Goal: Information Seeking & Learning: Find specific fact

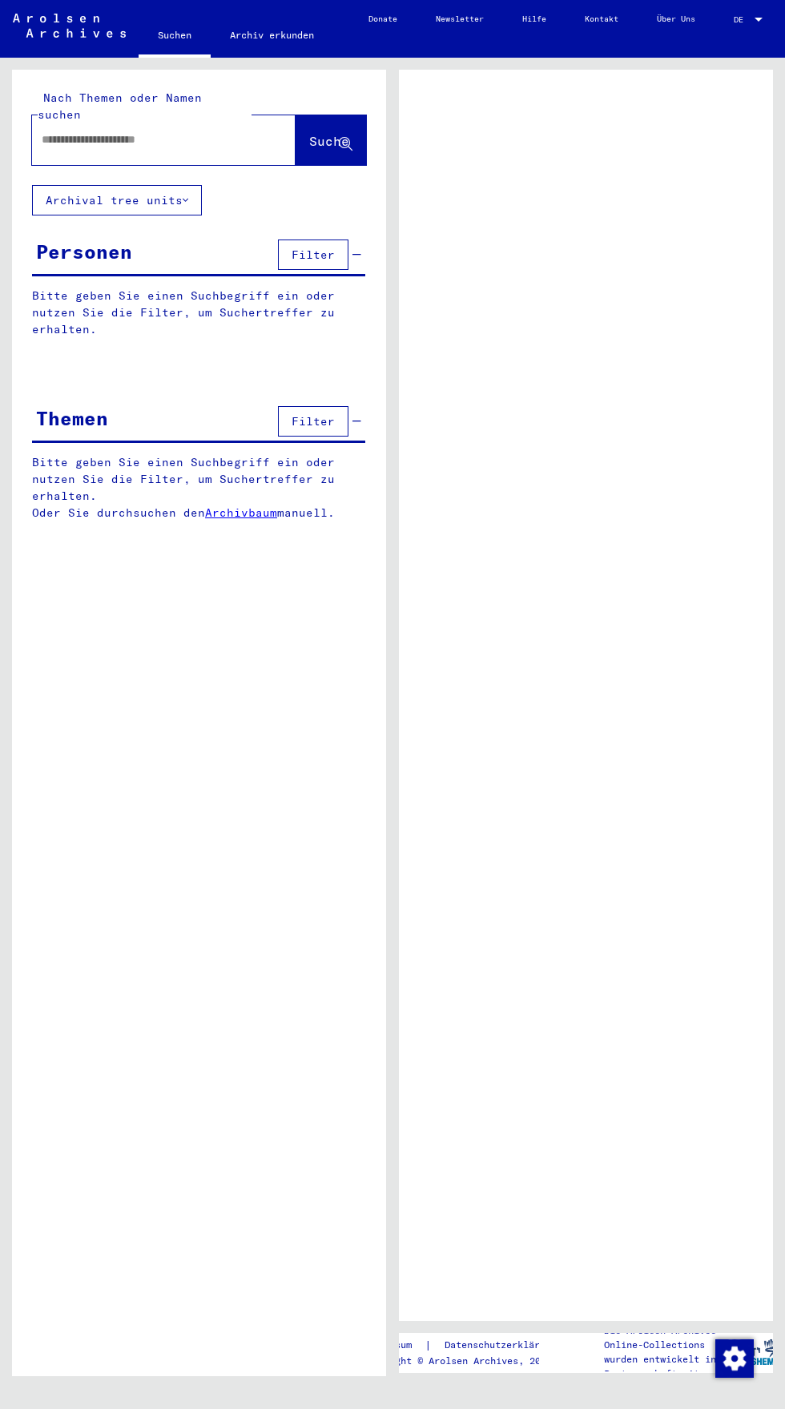
click at [140, 131] on input "text" at bounding box center [149, 139] width 215 height 17
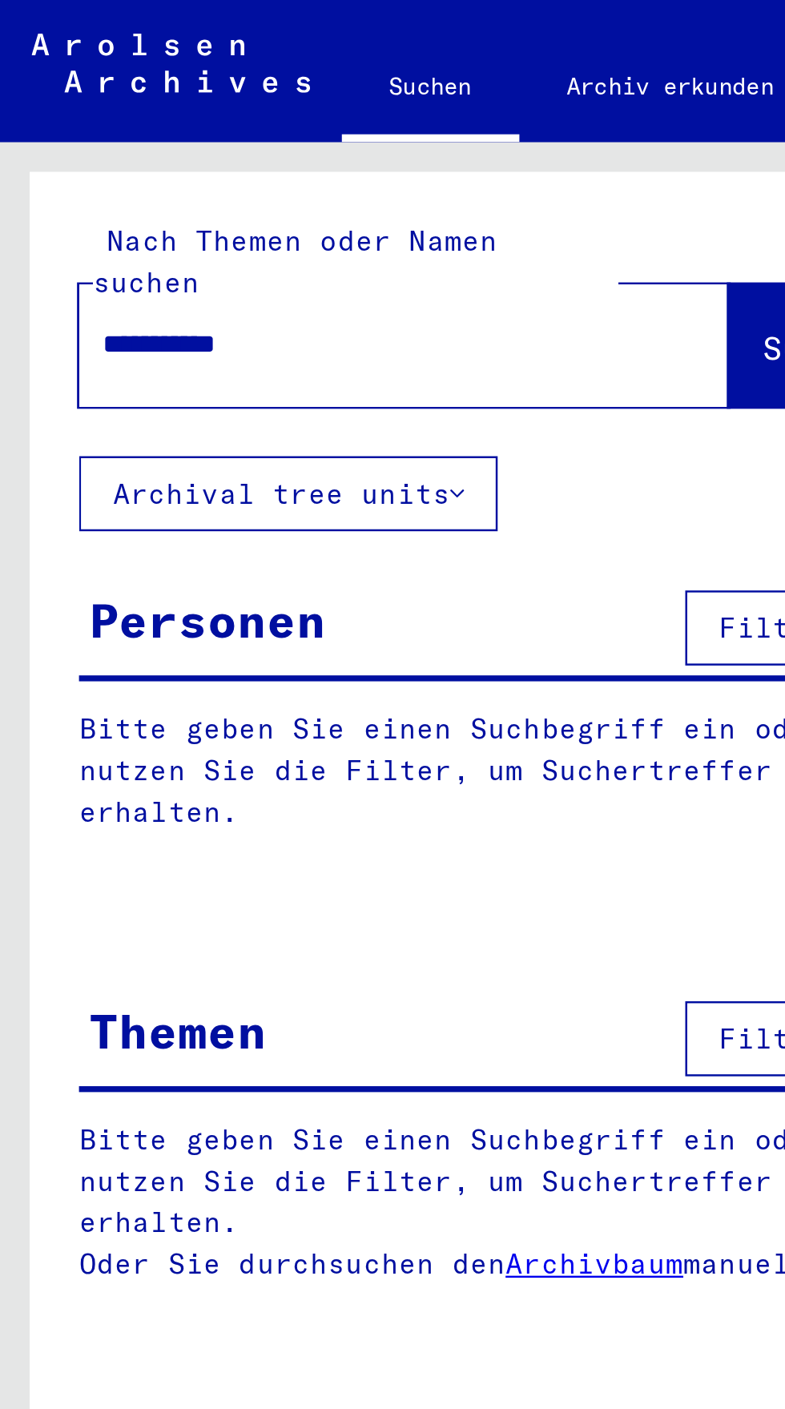
type input "**********"
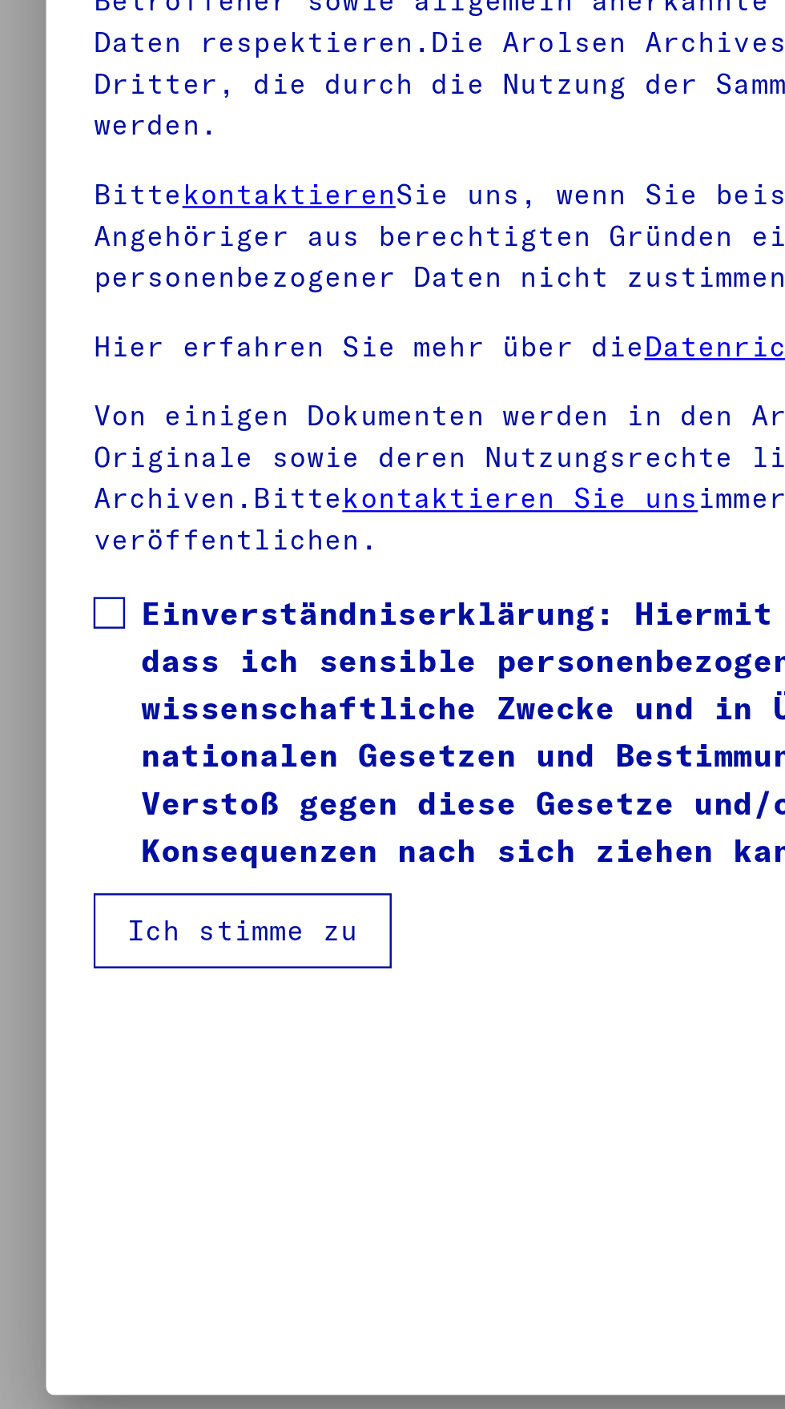
click at [199, 888] on button "Ich stimme zu" at bounding box center [158, 903] width 121 height 30
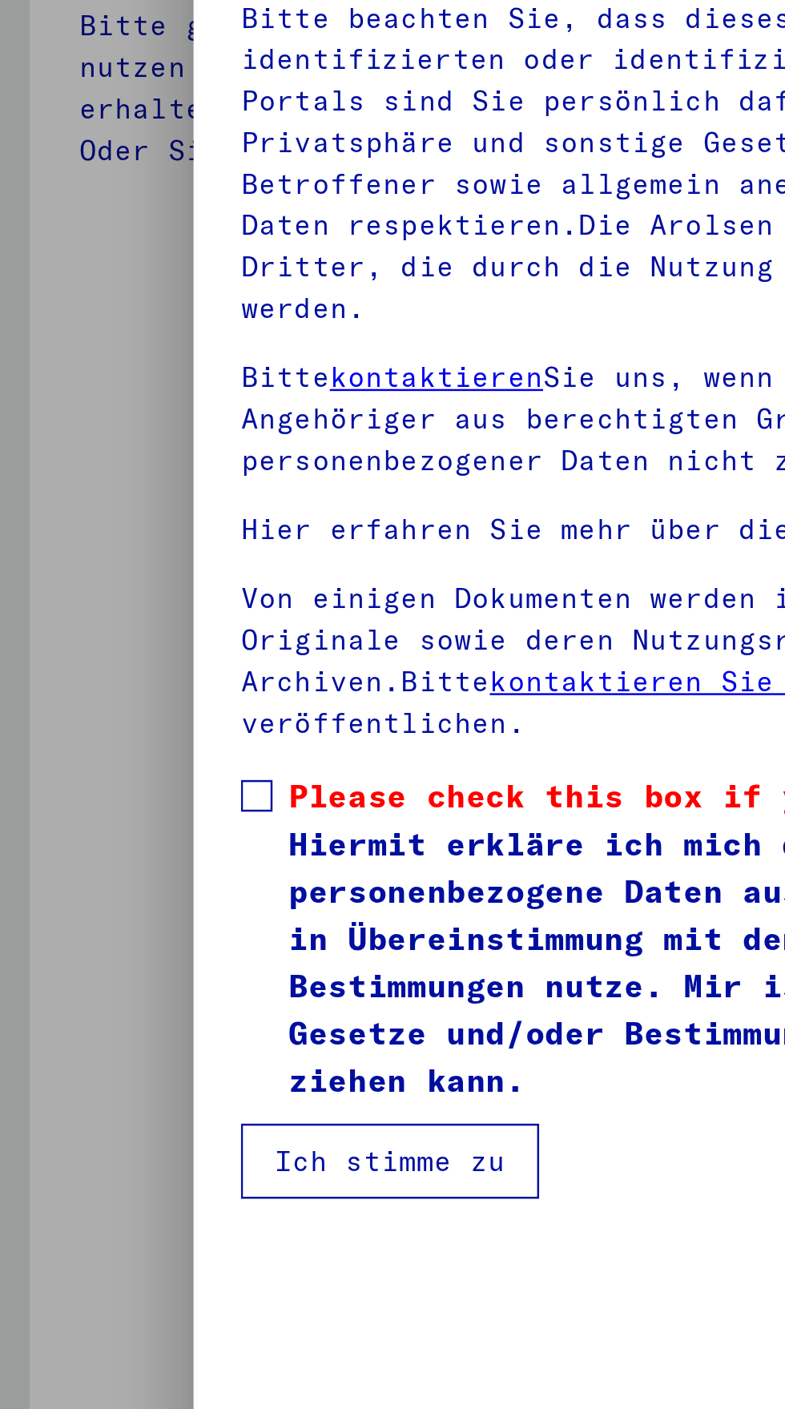
click at [107, 768] on span at bounding box center [104, 774] width 13 height 13
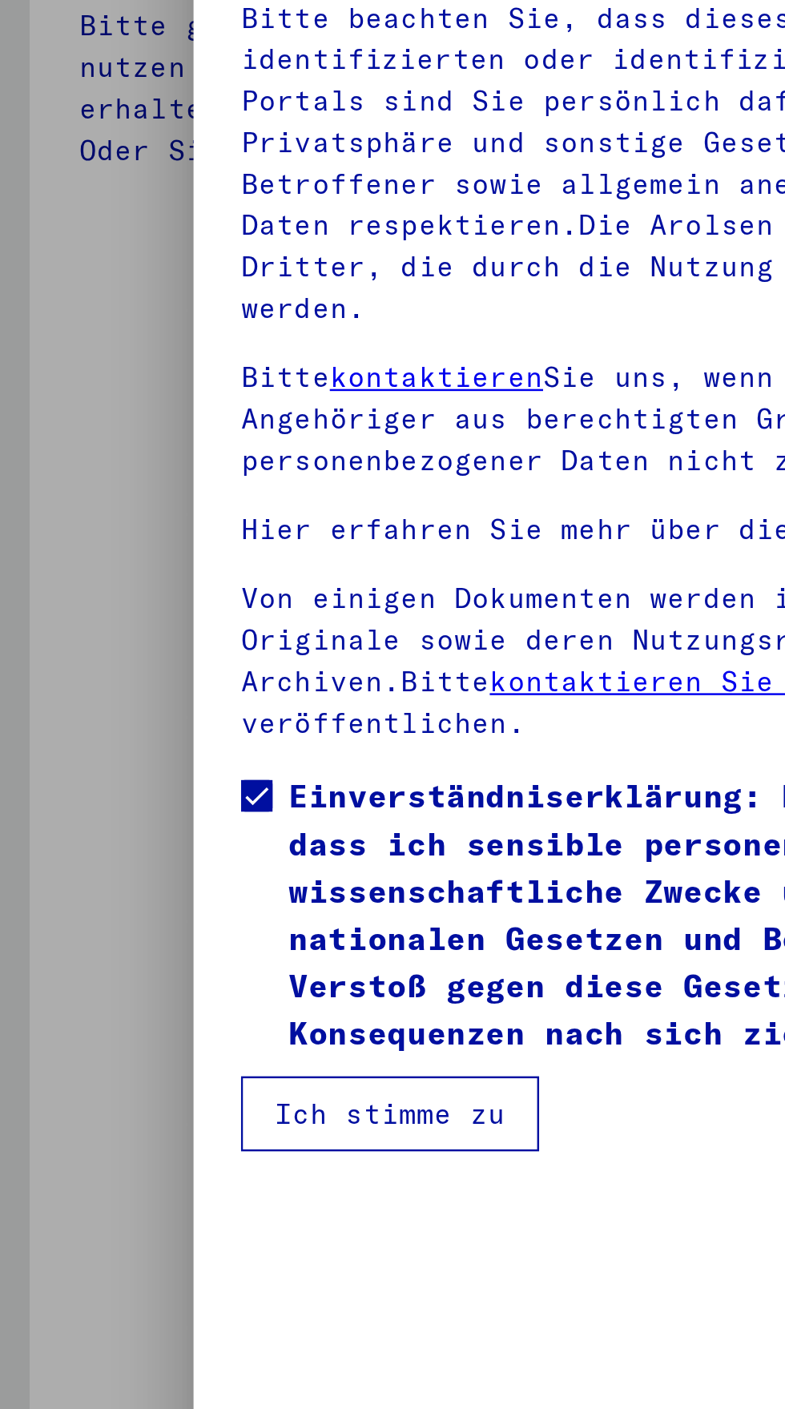
click at [178, 888] on button "Ich stimme zu" at bounding box center [158, 903] width 121 height 30
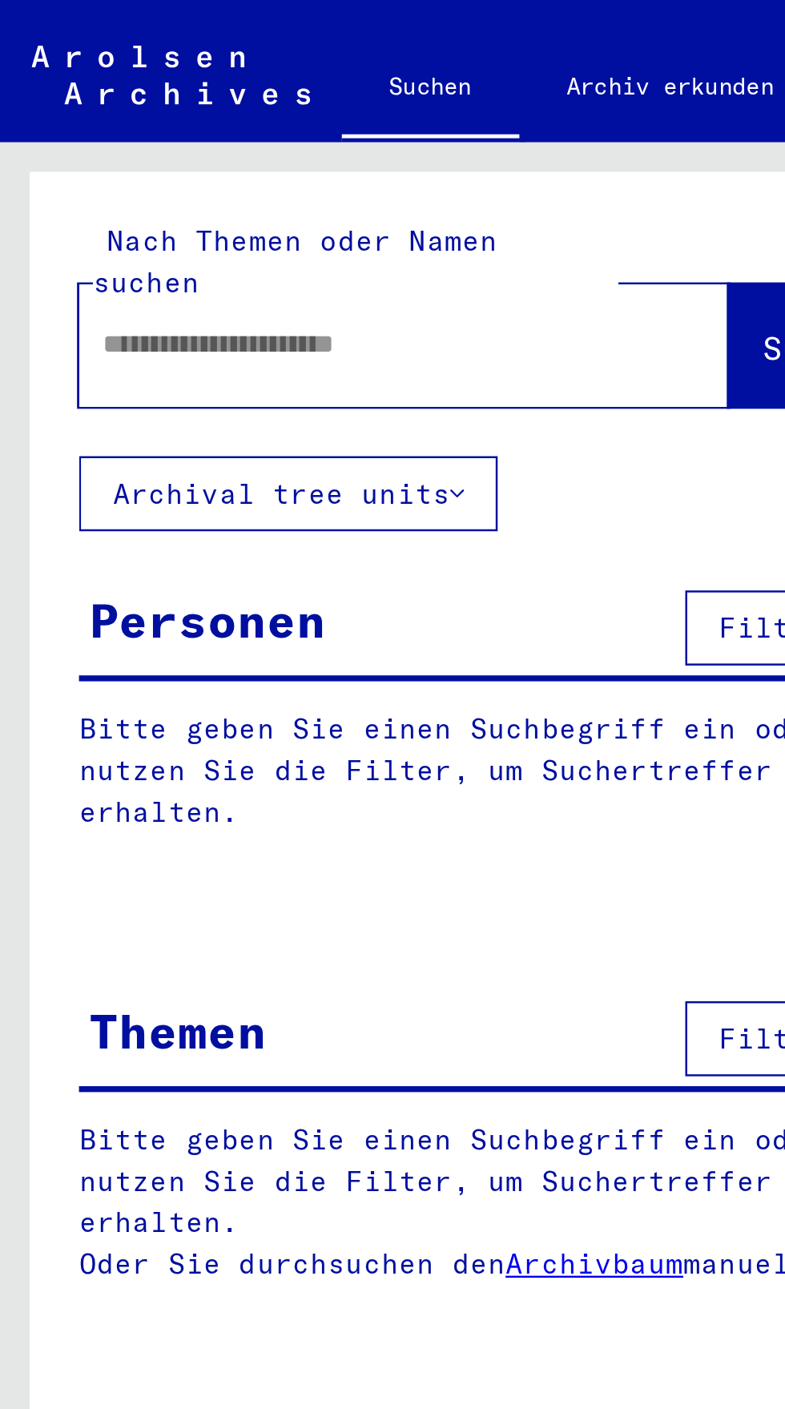
click at [195, 131] on input "text" at bounding box center [145, 139] width 206 height 17
type input "**********"
click at [309, 133] on span "Suche" at bounding box center [329, 141] width 40 height 16
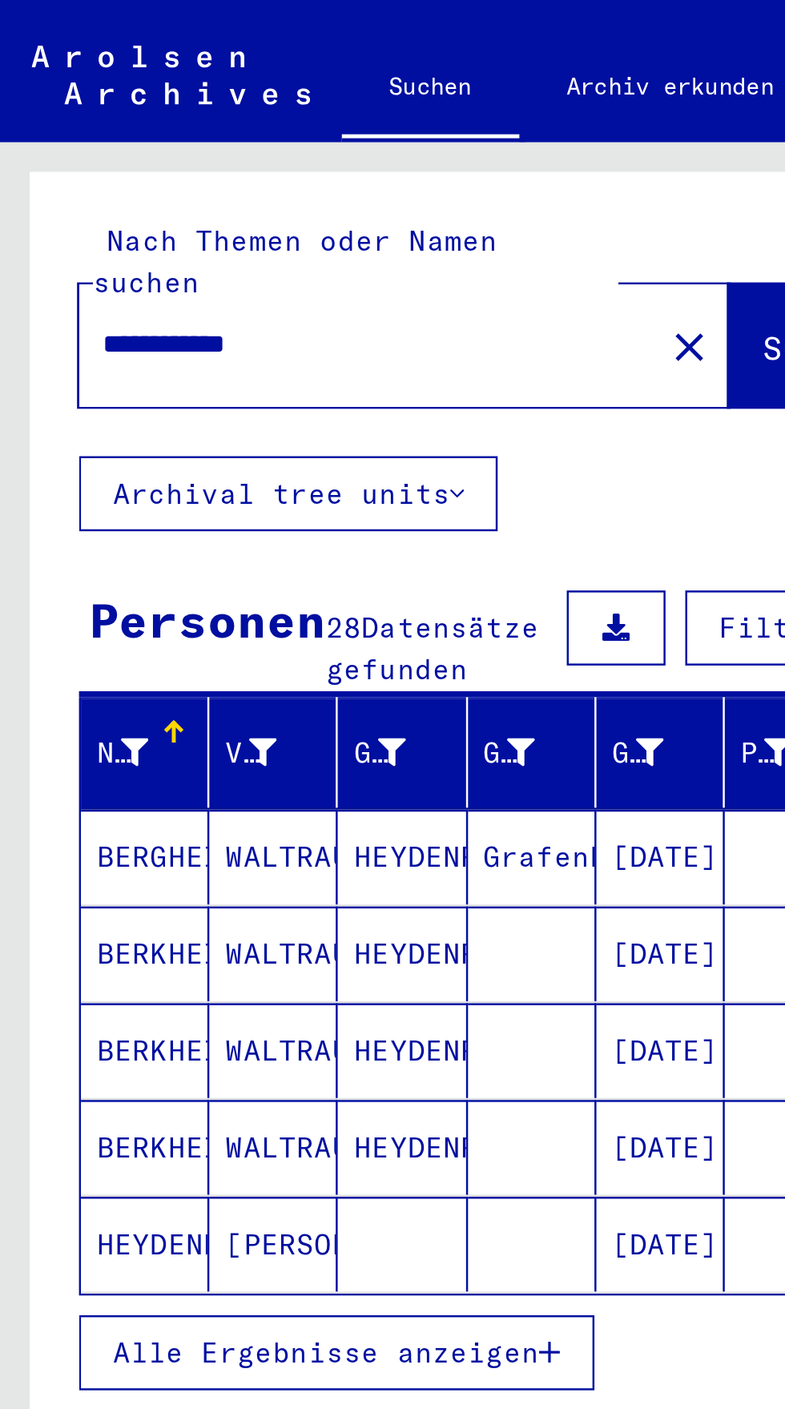
scroll to position [51, 0]
click at [217, 541] on span "Alle Ergebnisse anzeigen" at bounding box center [132, 548] width 173 height 14
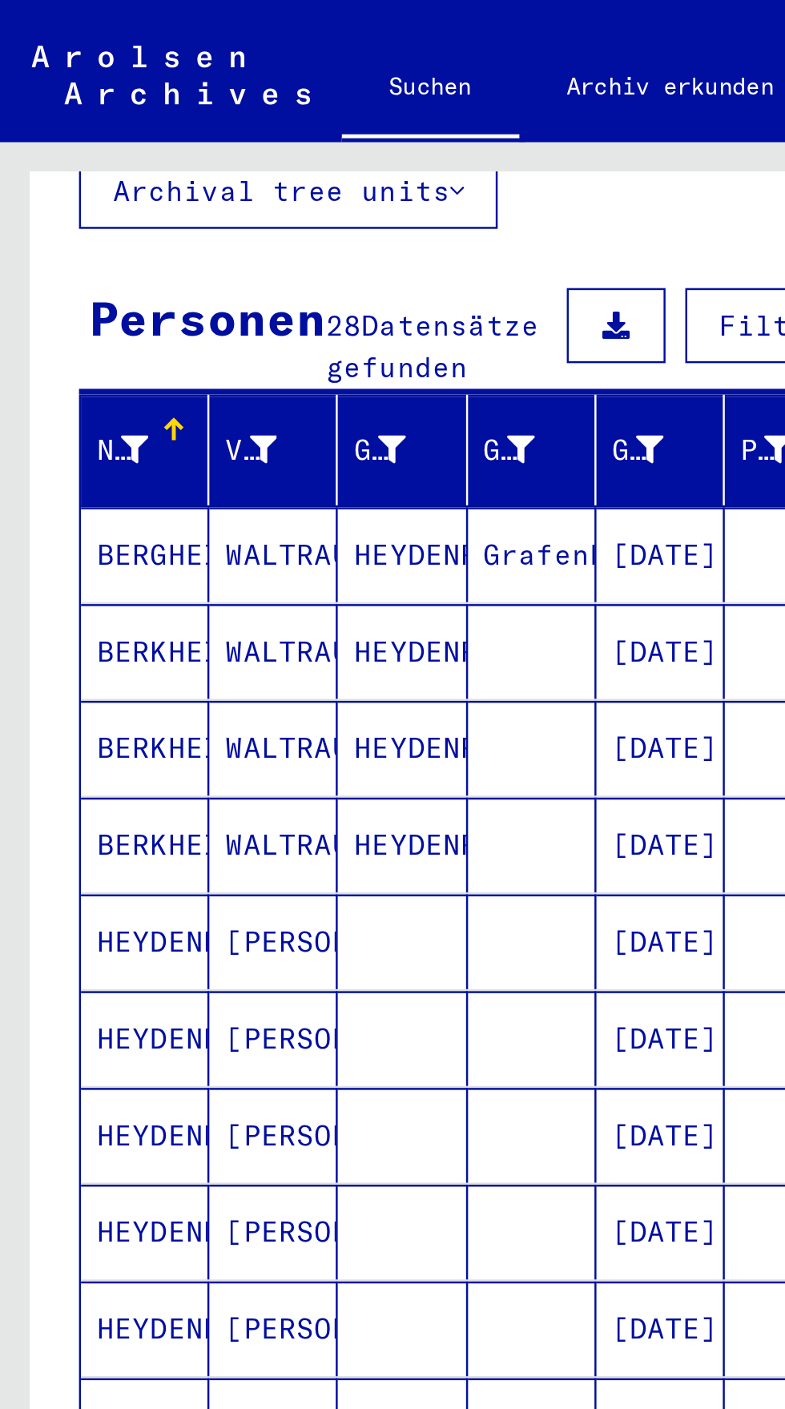
scroll to position [89, 0]
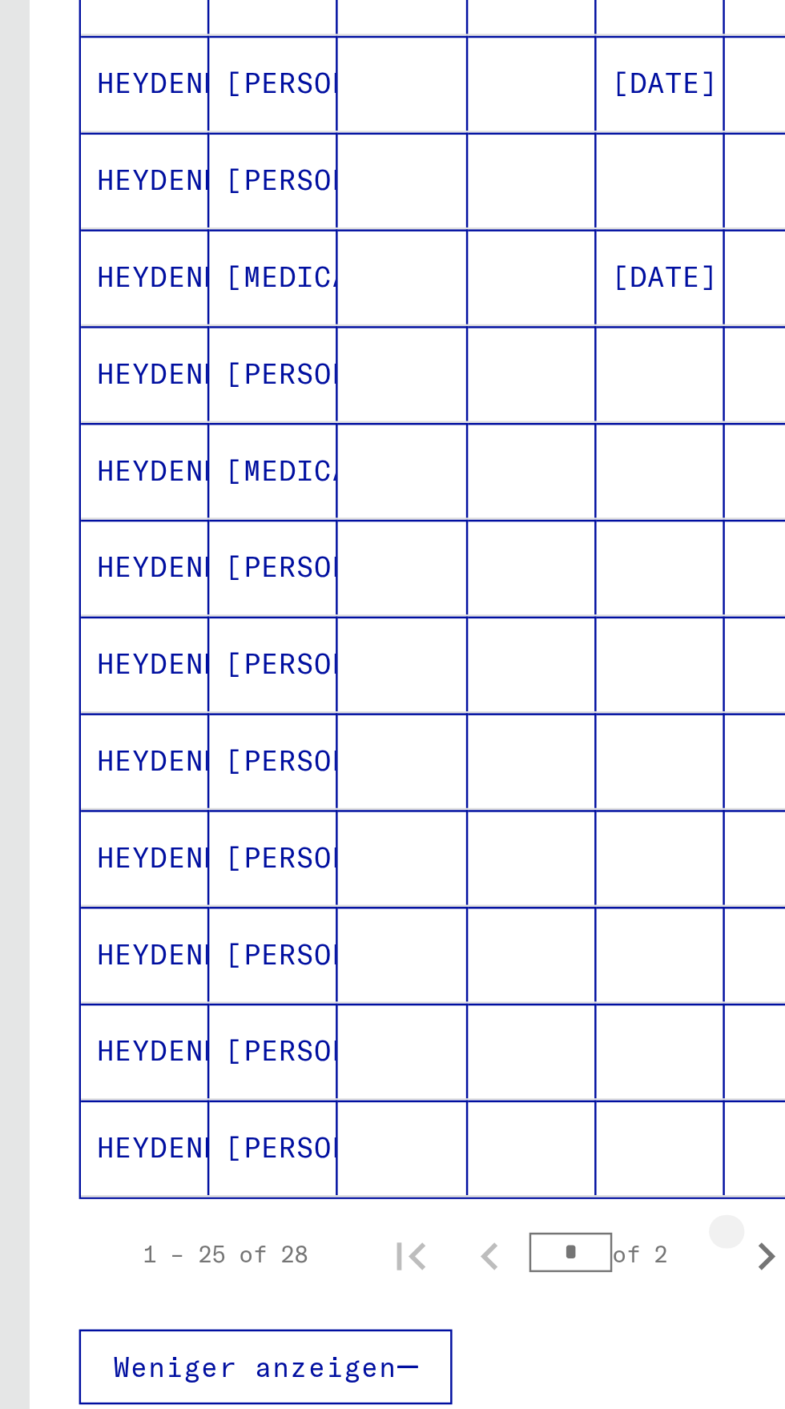
click at [308, 1200] on icon "Next page" at bounding box center [311, 1211] width 22 height 22
type input "*"
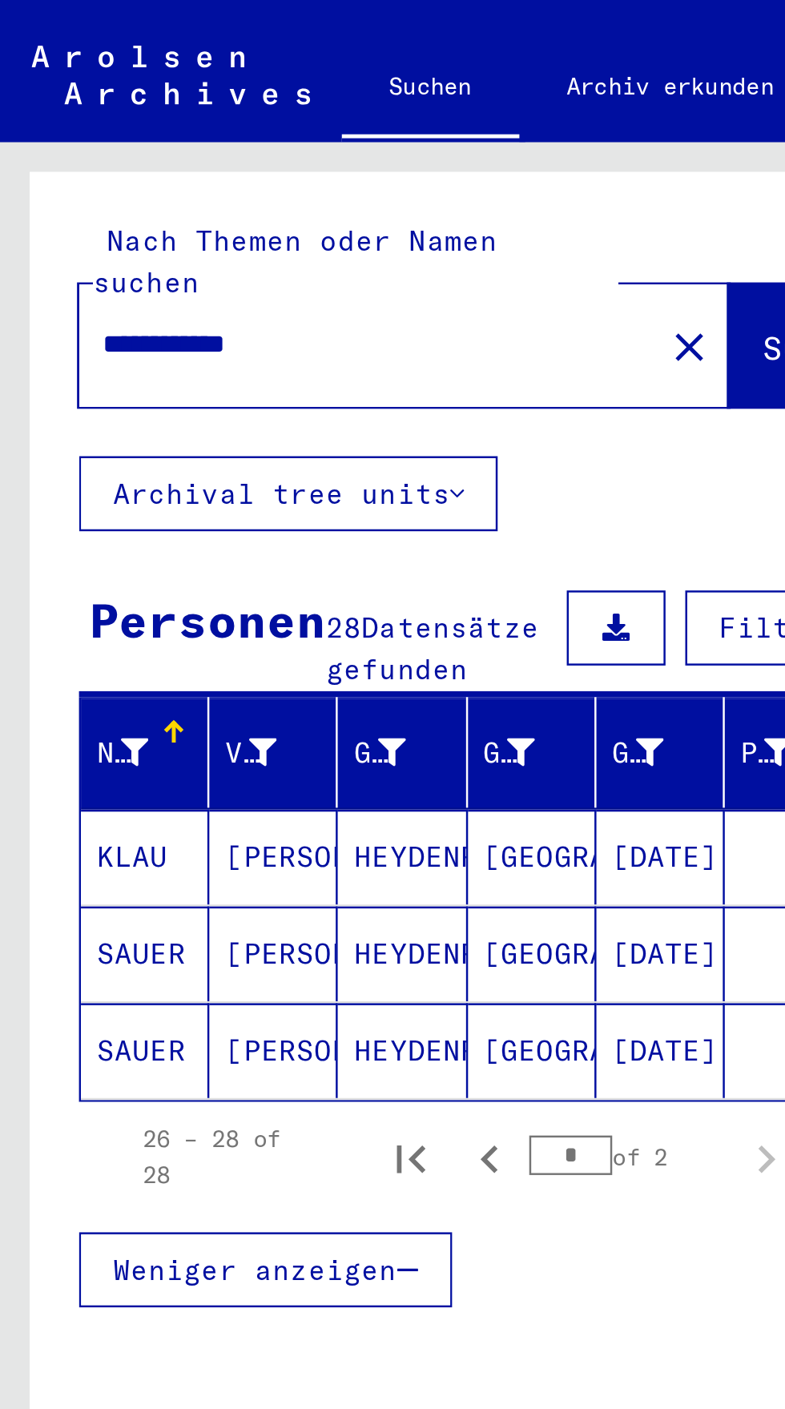
scroll to position [84, 2]
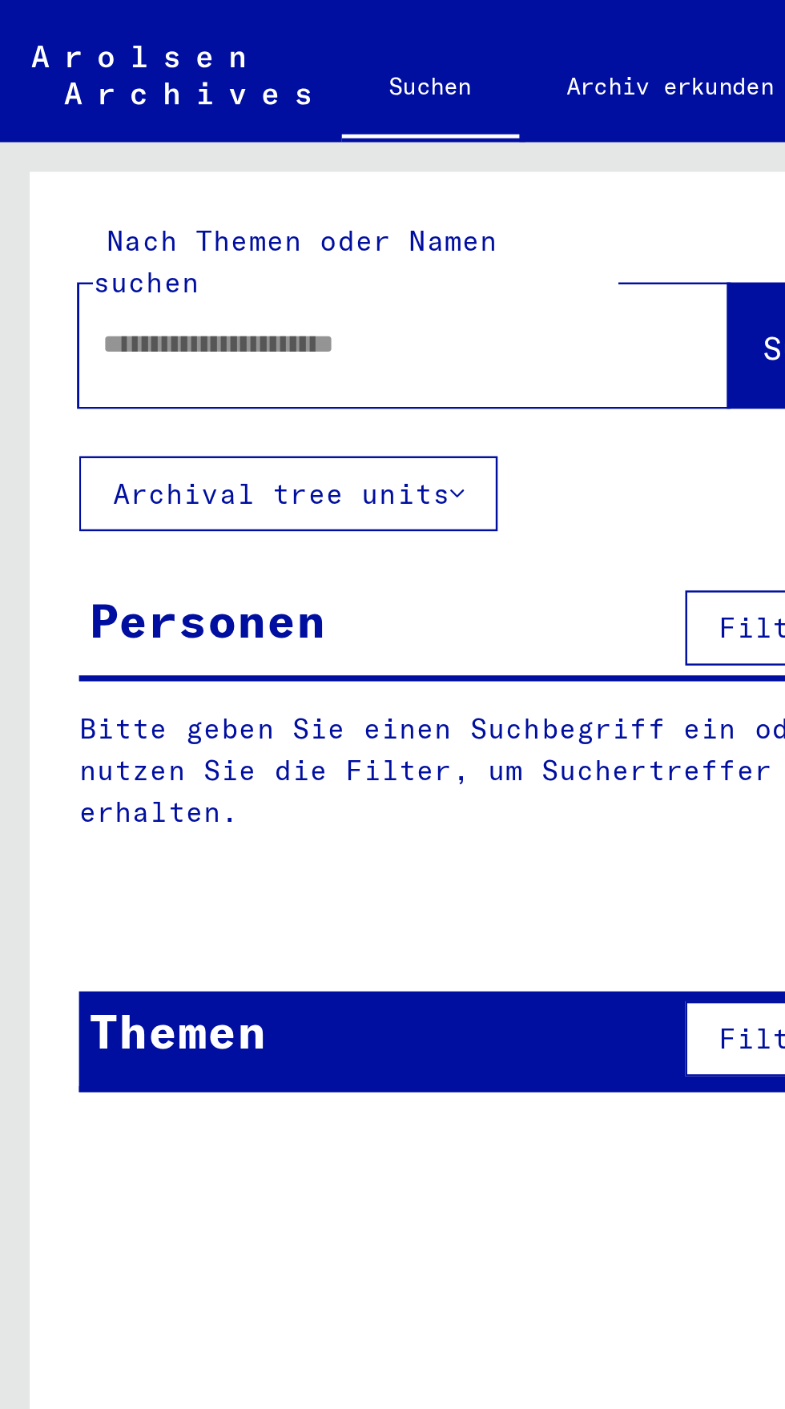
scroll to position [0, 2]
click at [191, 131] on input "text" at bounding box center [145, 139] width 206 height 17
type input "**********"
click at [309, 133] on span "Suche" at bounding box center [329, 141] width 40 height 16
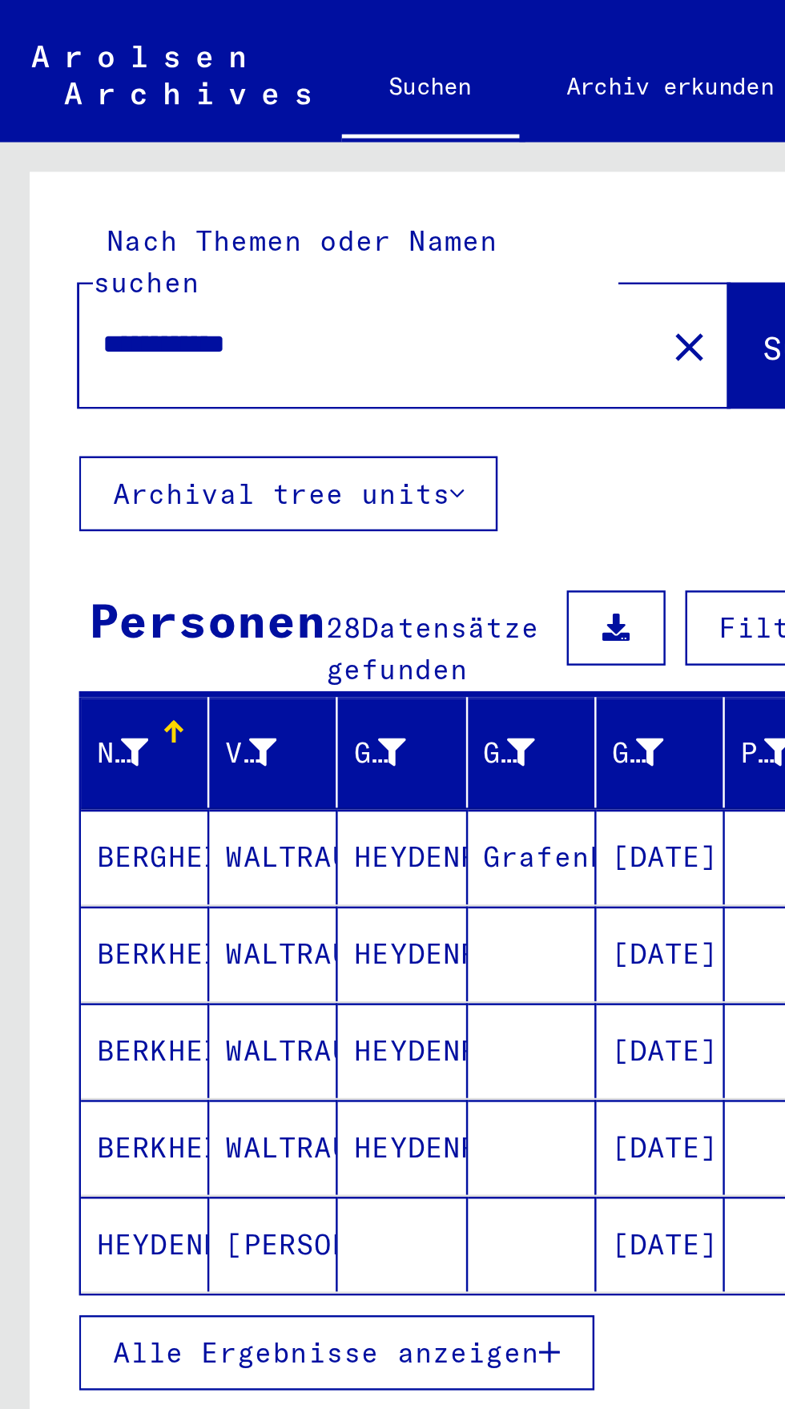
scroll to position [89, 2]
click at [206, 533] on button "Alle Ergebnisse anzeigen" at bounding box center [136, 548] width 209 height 30
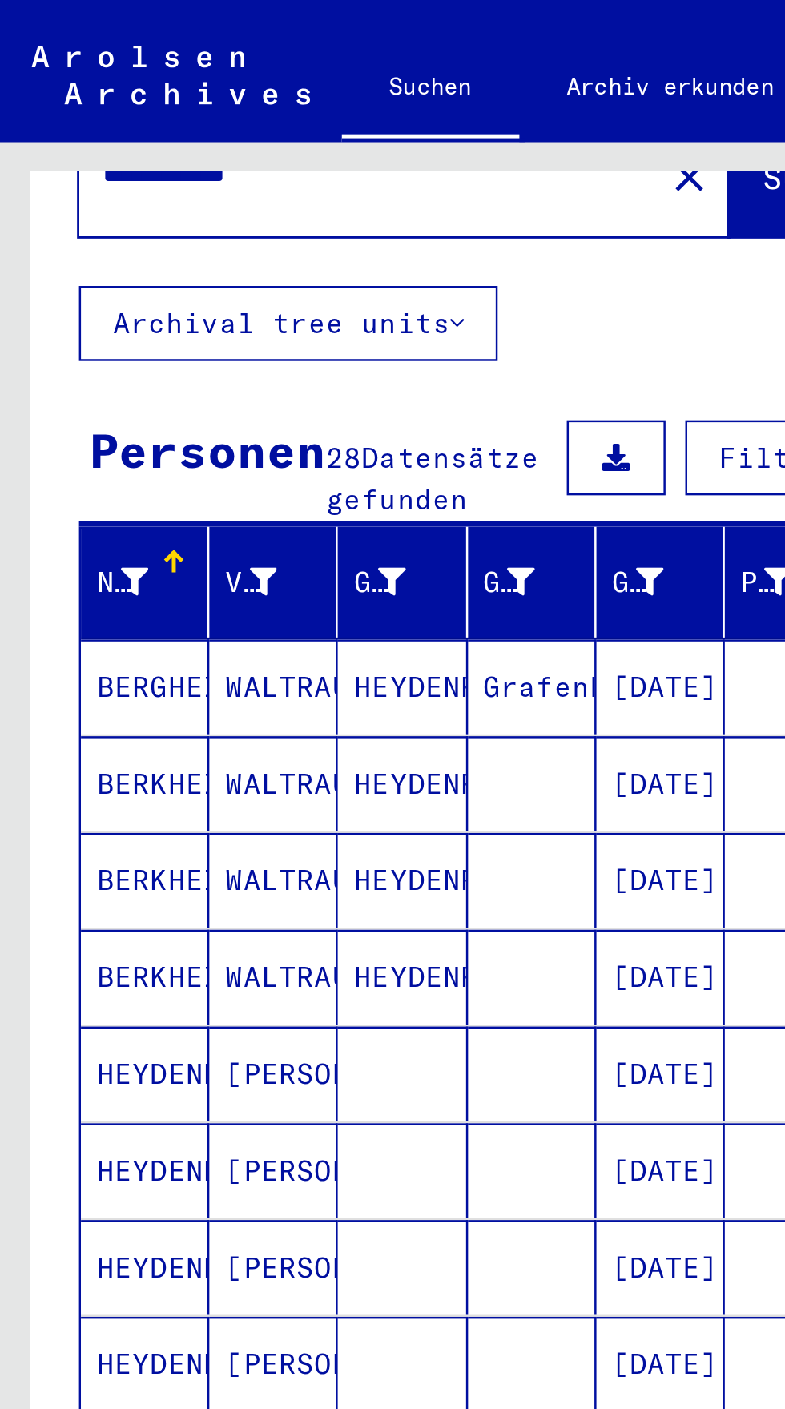
scroll to position [123, 0]
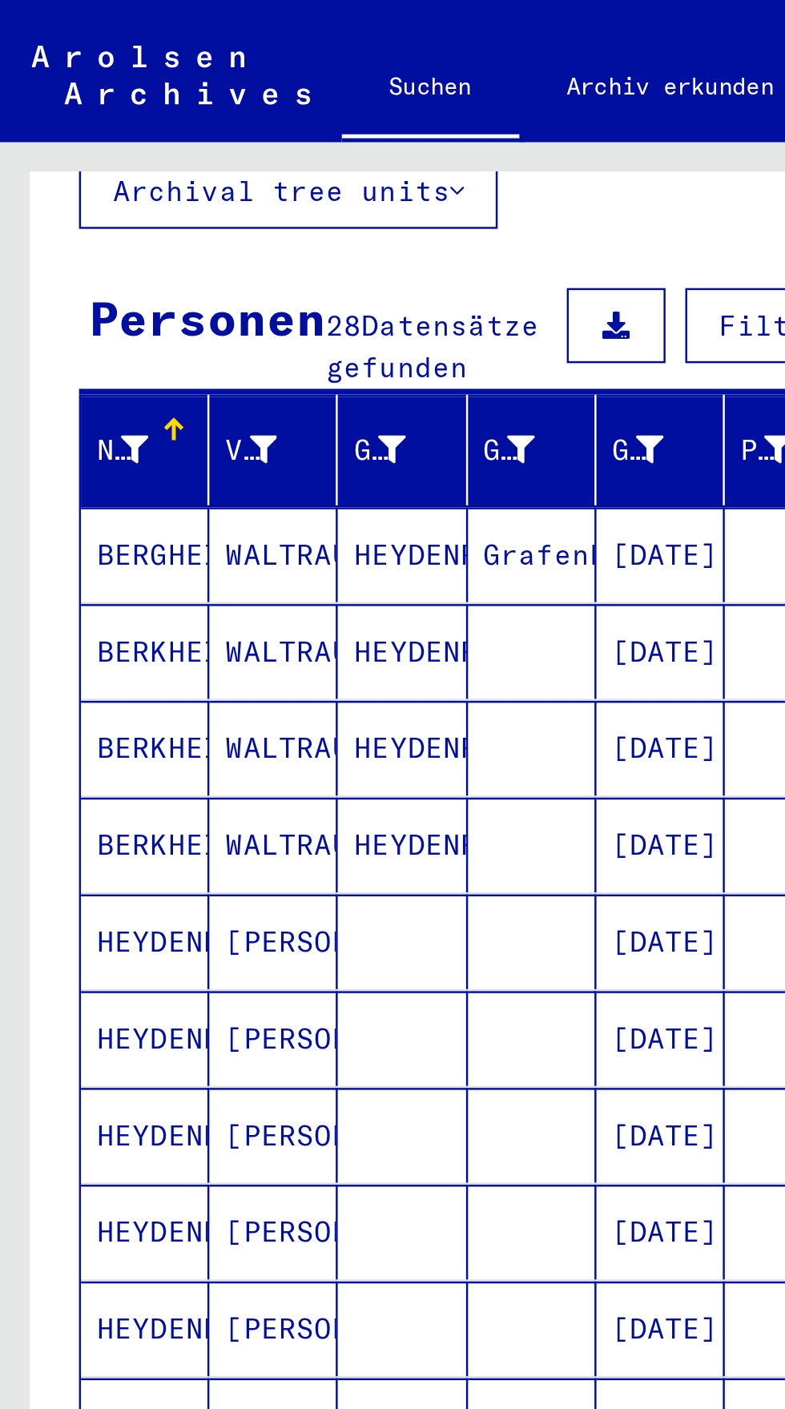
click at [251, 363] on mat-cell "[DATE]" at bounding box center [268, 382] width 52 height 38
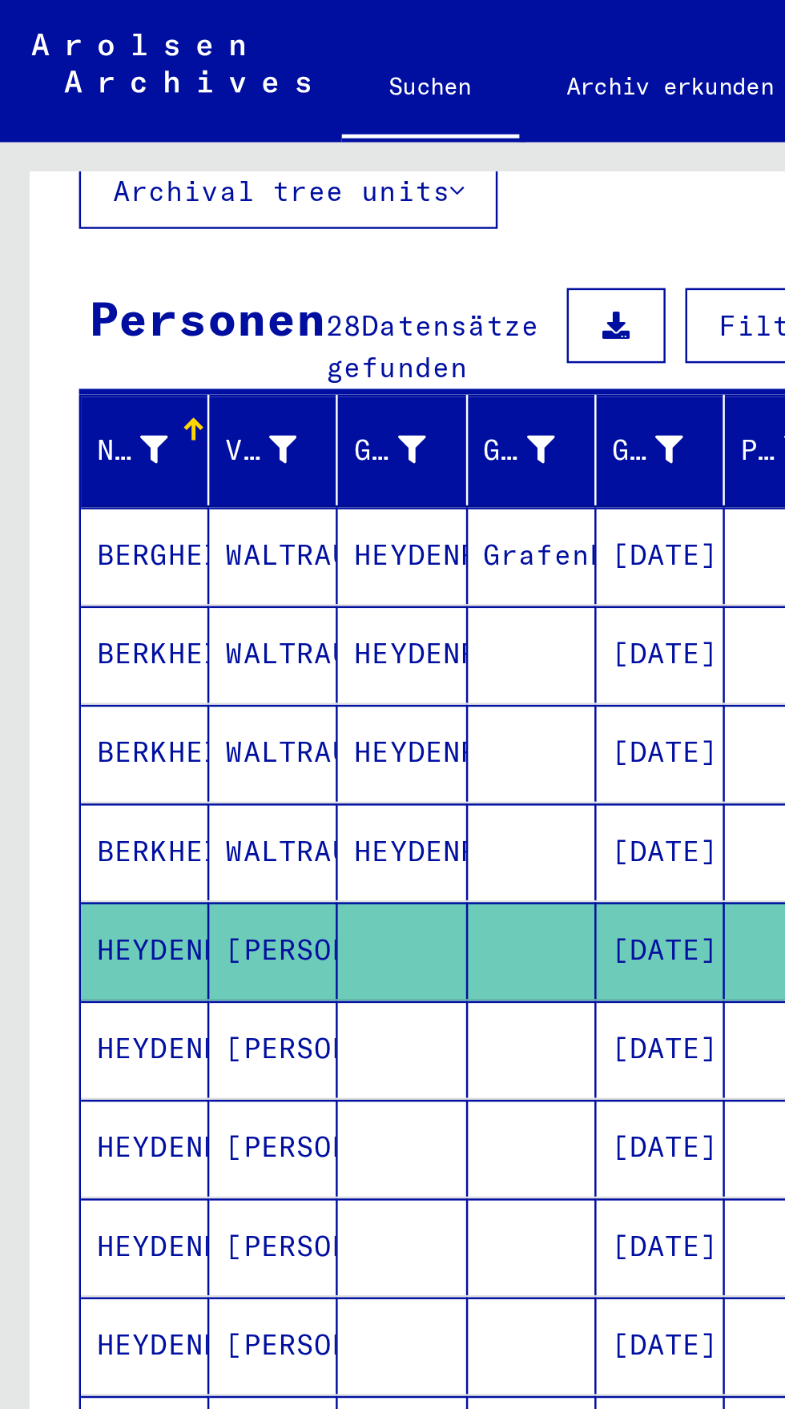
click at [69, 206] on mat-cell "BERGHEIM" at bounding box center [59, 225] width 52 height 39
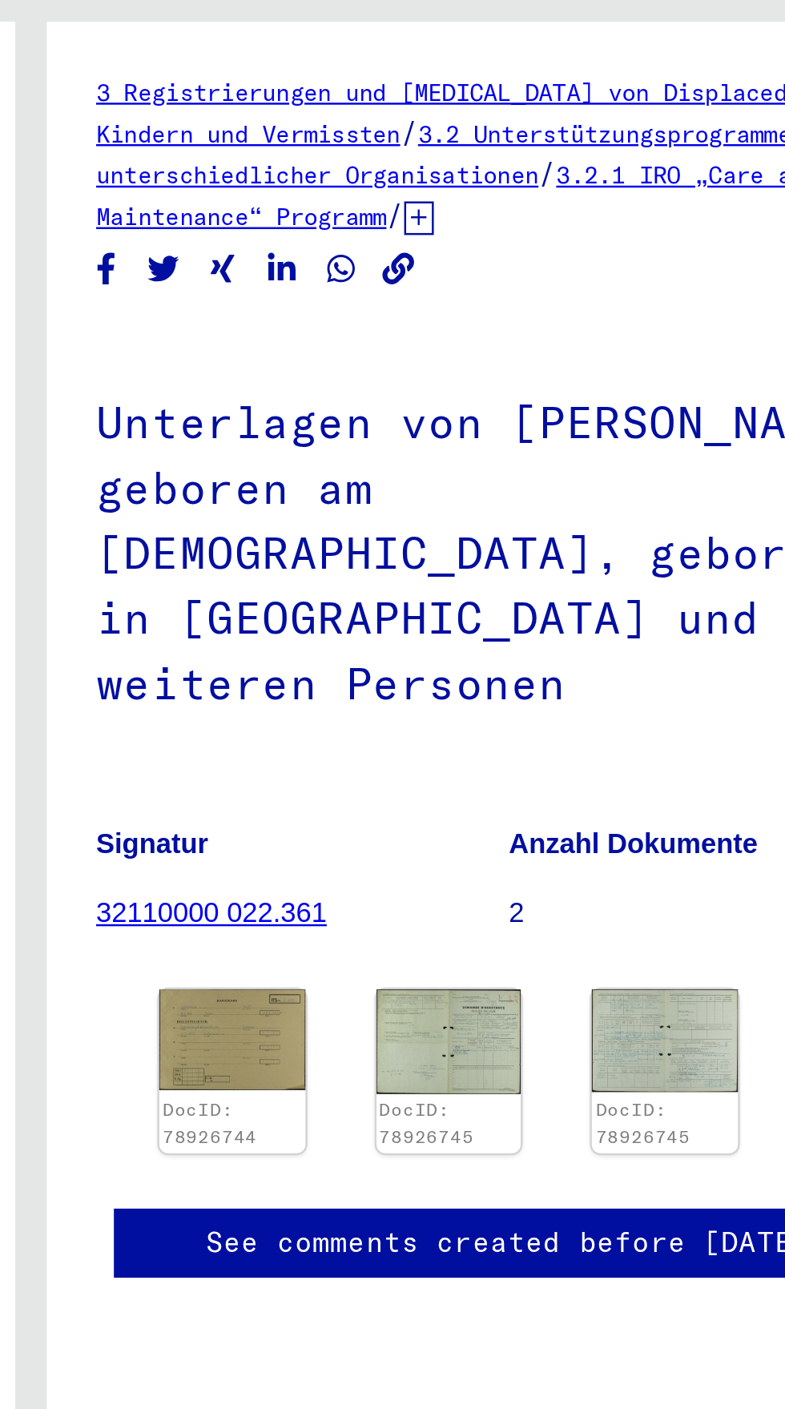
click at [651, 462] on img at bounding box center [649, 483] width 59 height 42
